Goal: Find specific page/section: Find specific page/section

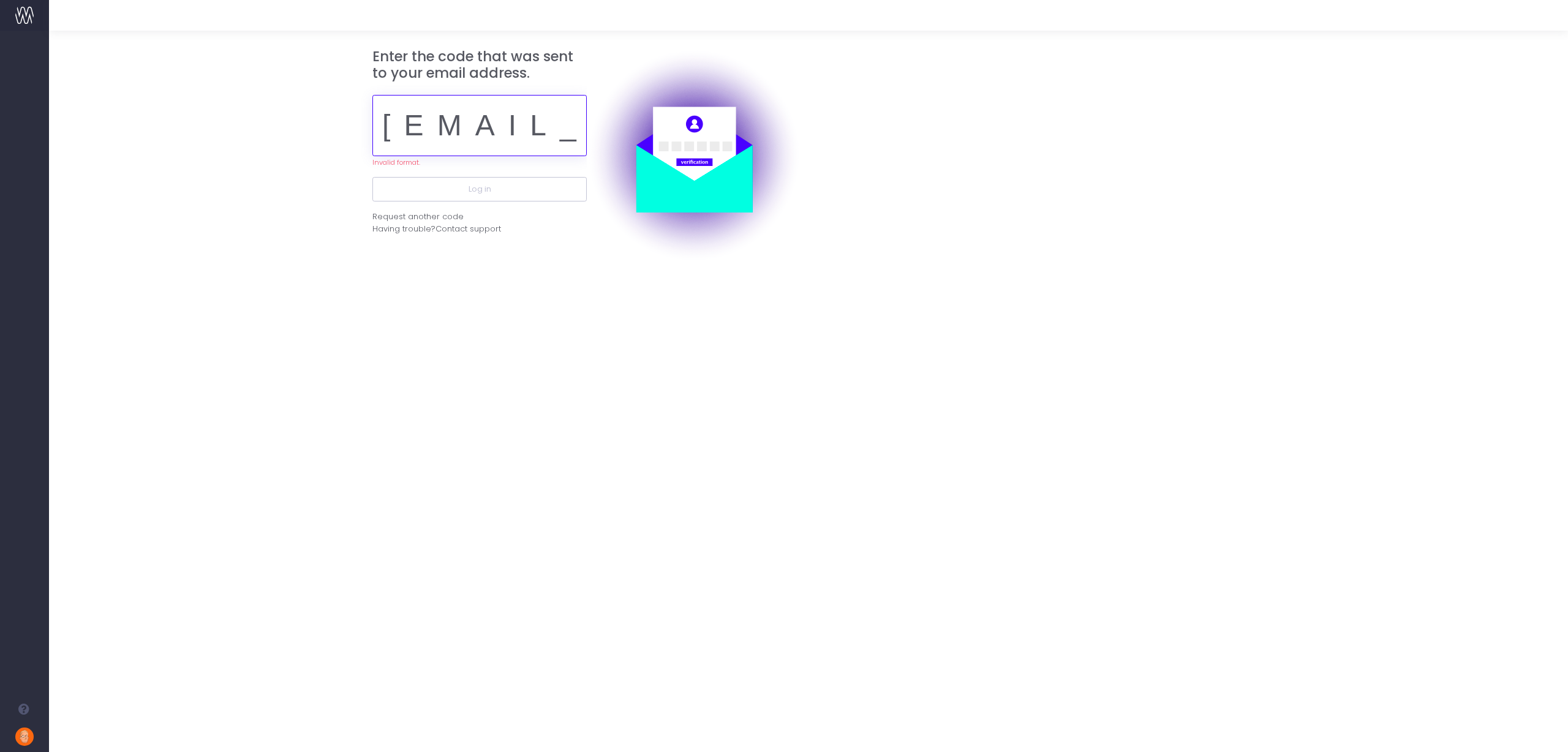
click at [449, 126] on input "[EMAIL_ADDRESS][DOMAIN_NAME]" at bounding box center [479, 125] width 214 height 61
paste input "794020"
type input "pjo794020nes@jfd.co.uk"
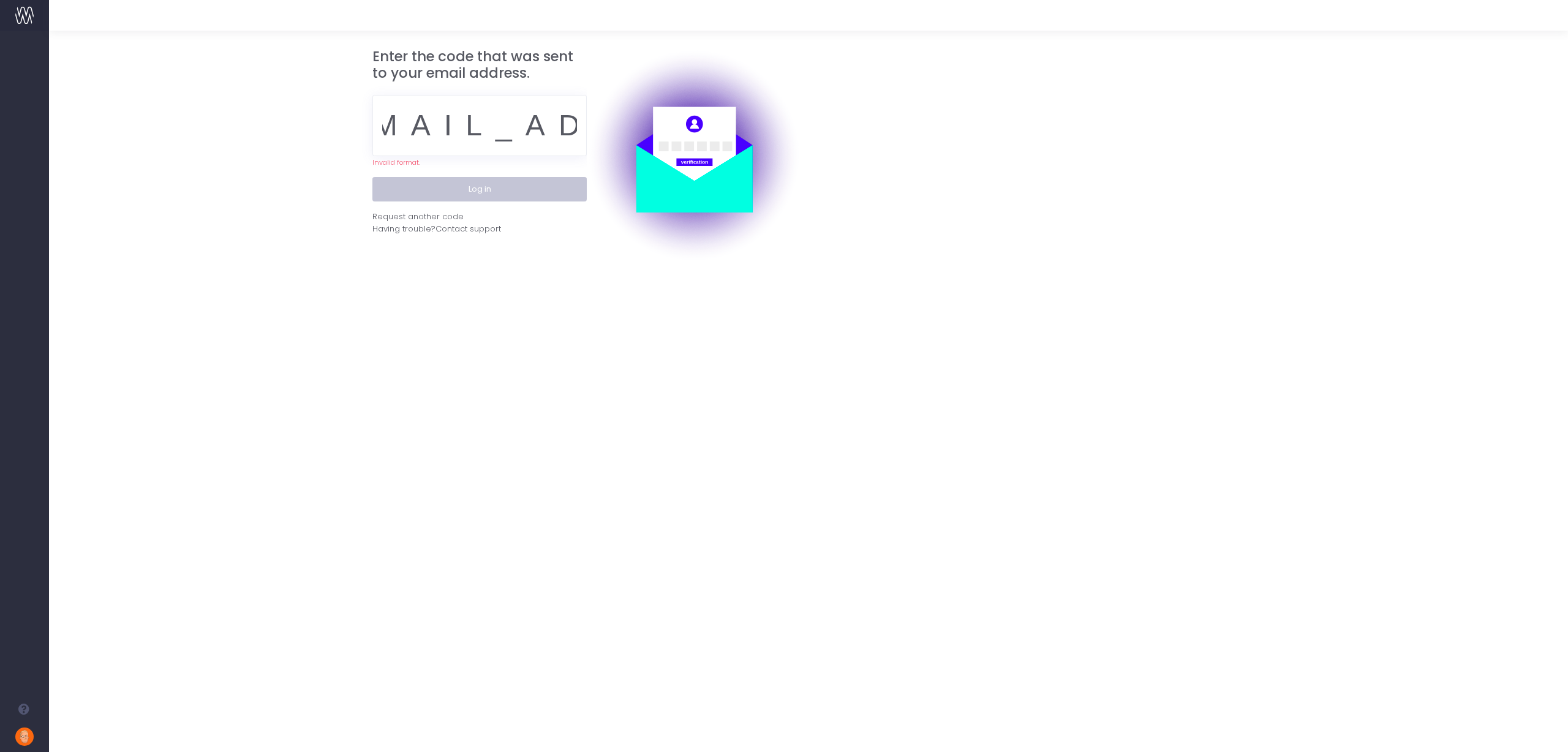
click at [448, 190] on button "Log in" at bounding box center [479, 189] width 214 height 25
click at [461, 133] on input "pjo794020nes@jfd.co.uk" at bounding box center [479, 125] width 214 height 61
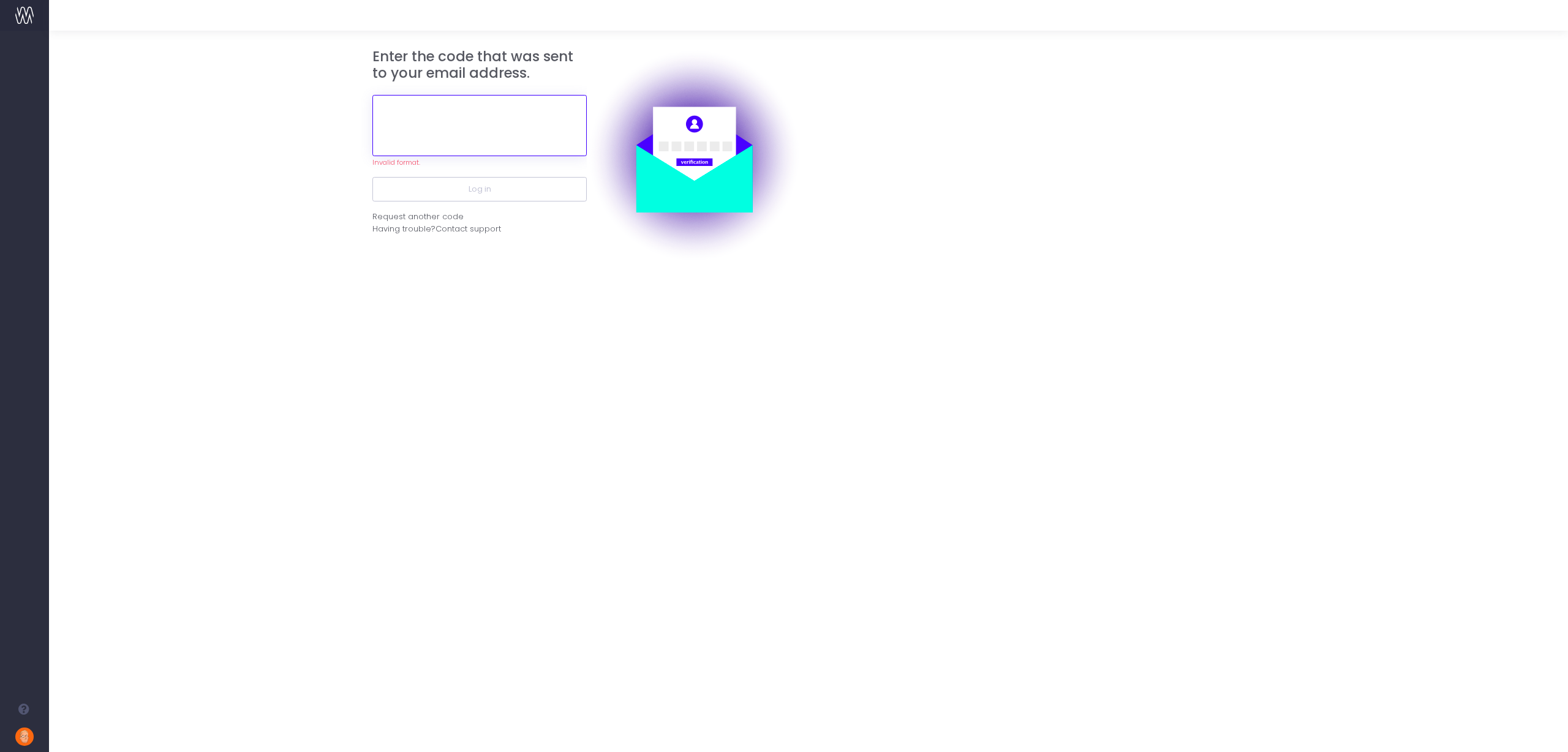
scroll to position [0, 0]
paste input "794020"
type input "794020"
click at [476, 182] on button "Log in" at bounding box center [479, 177] width 214 height 25
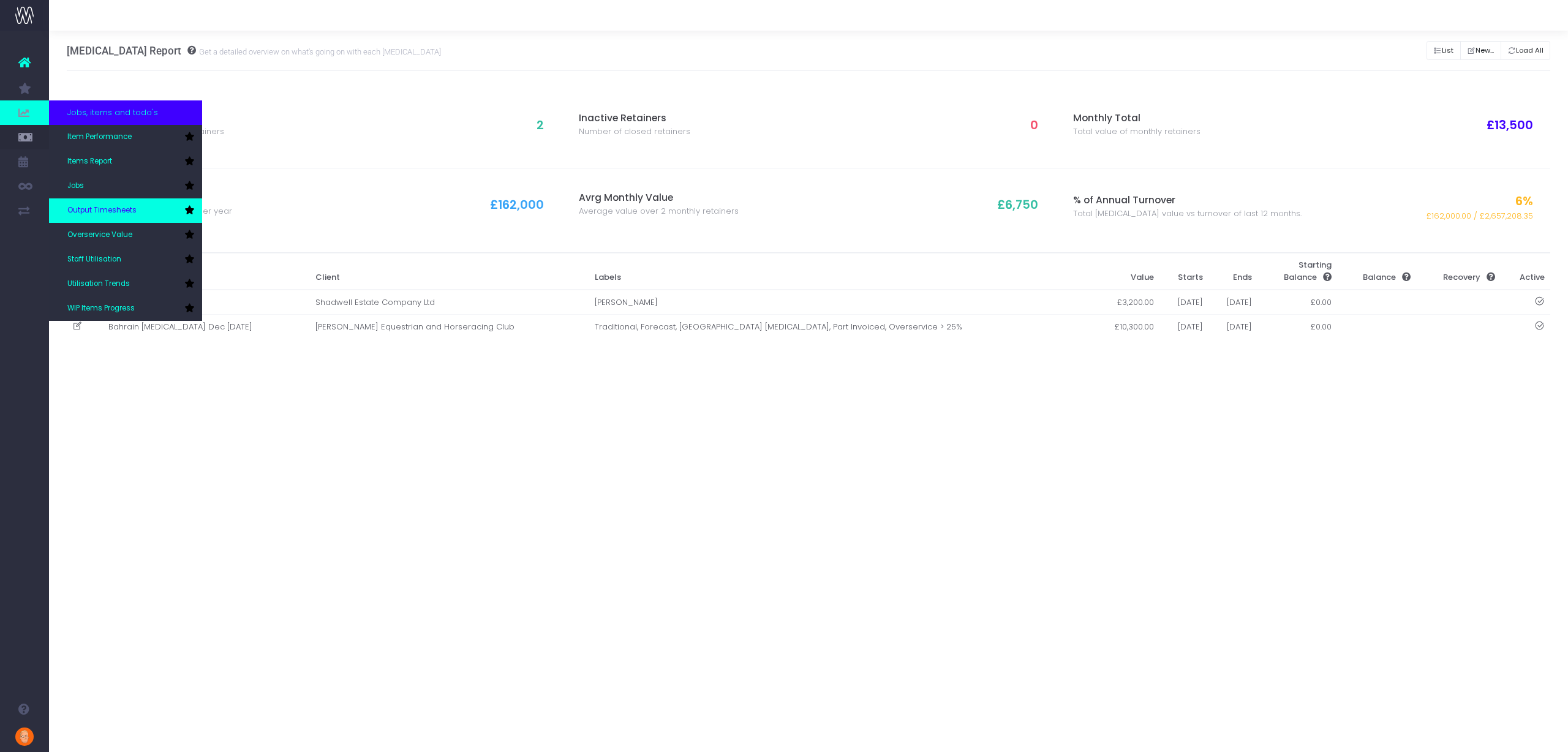
click at [115, 209] on span "Output Timesheets" at bounding box center [102, 210] width 69 height 11
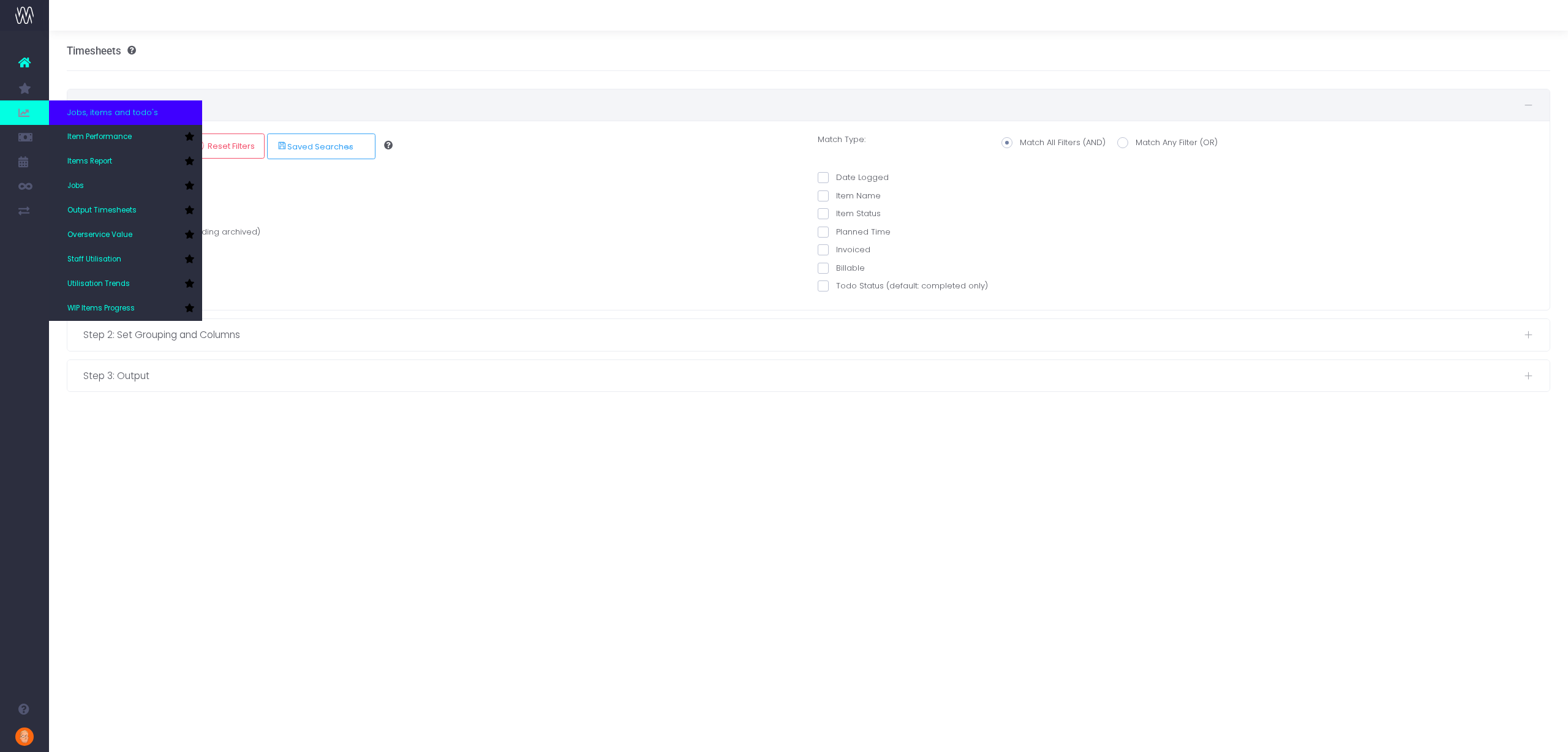
scroll to position [31, 0]
click at [90, 263] on span "Staff Utilisation" at bounding box center [94, 259] width 54 height 11
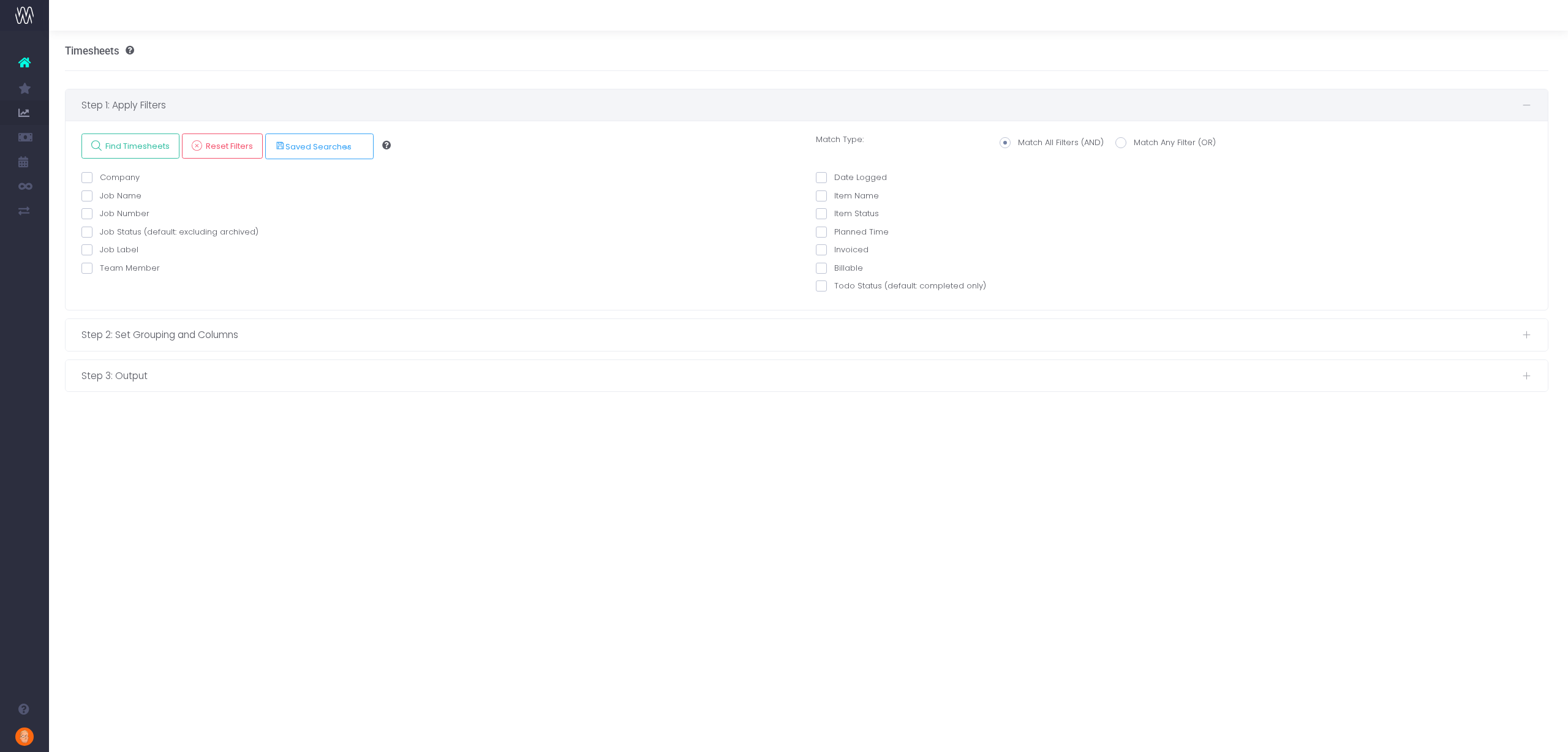
scroll to position [0, 2]
